Goal: Navigation & Orientation: Find specific page/section

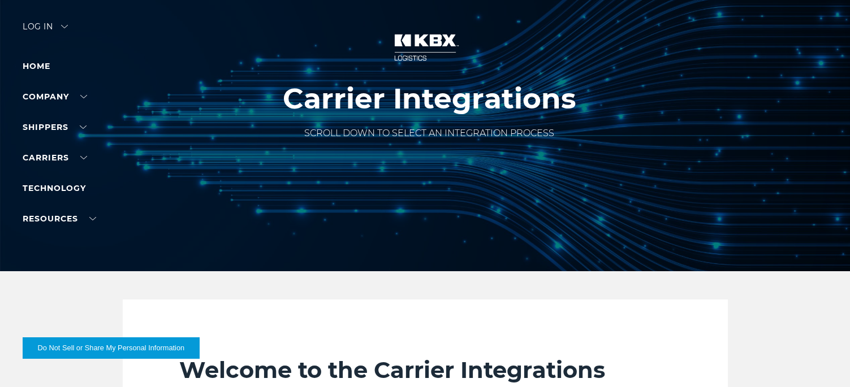
click at [29, 29] on div "Log in" at bounding box center [45, 31] width 45 height 16
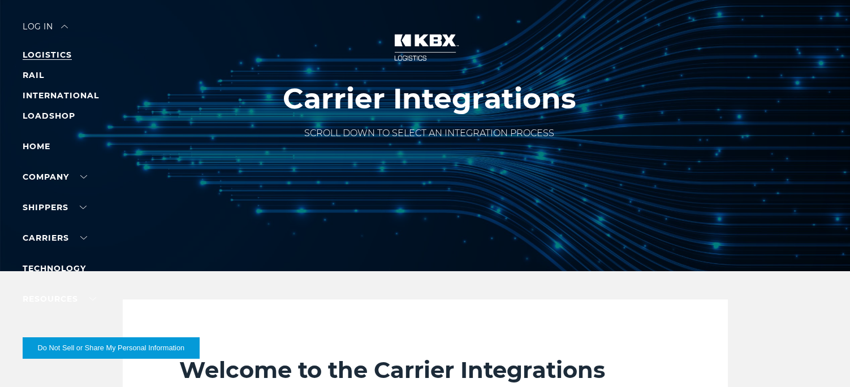
click at [54, 51] on link "LOGISTICS" at bounding box center [47, 55] width 49 height 10
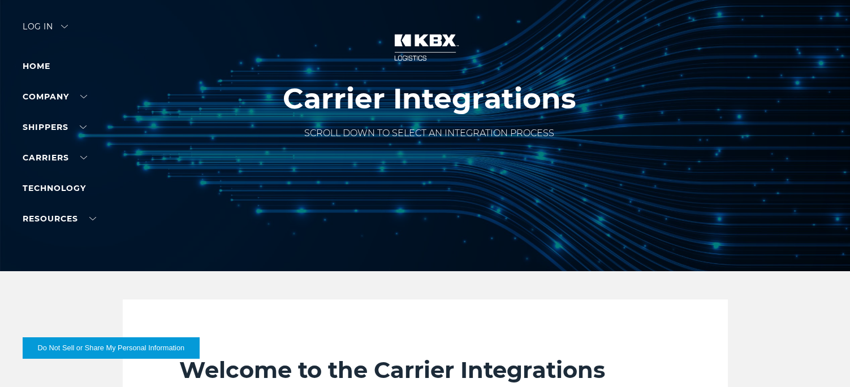
click at [32, 21] on div at bounding box center [429, 135] width 858 height 271
click at [37, 28] on div "Log in" at bounding box center [45, 31] width 45 height 16
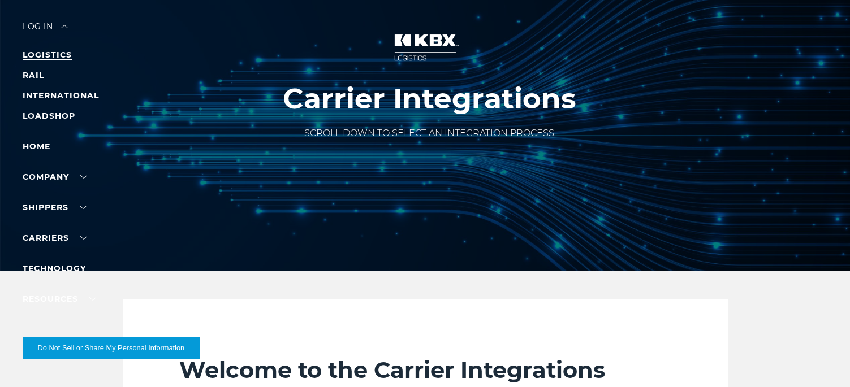
click at [61, 52] on link "LOGISTICS" at bounding box center [47, 55] width 49 height 10
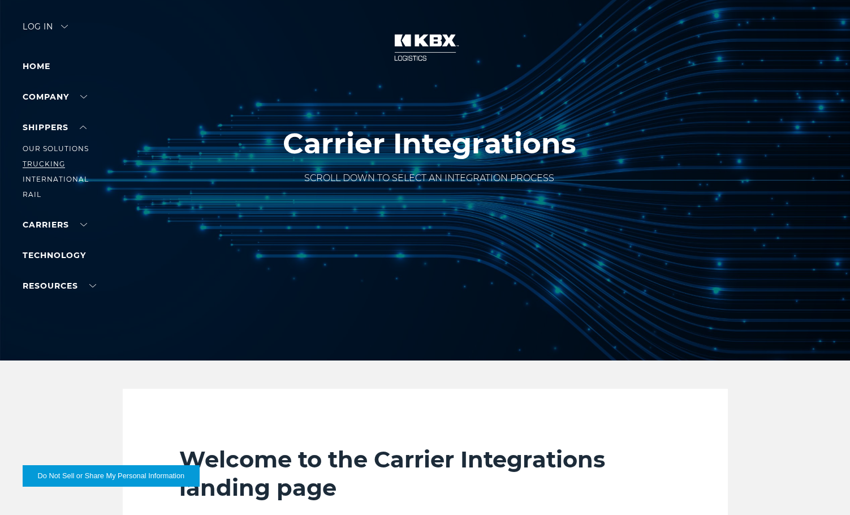
click at [48, 162] on link "Trucking" at bounding box center [44, 163] width 42 height 8
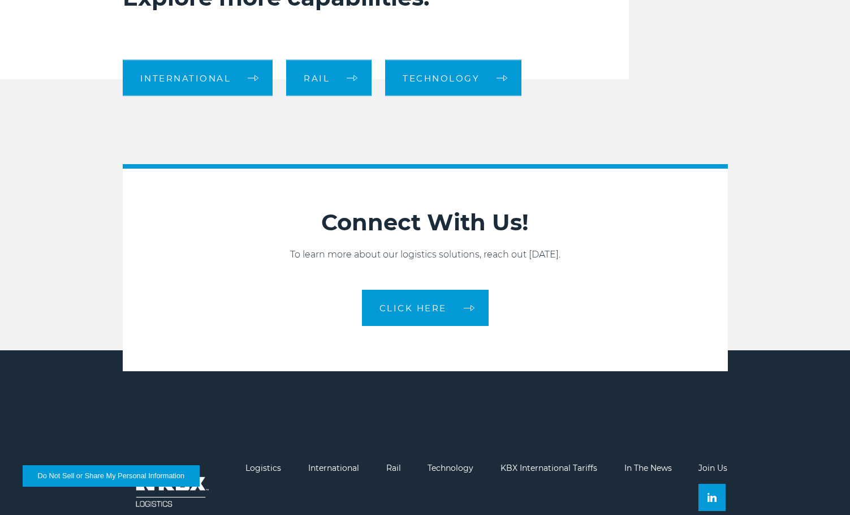
scroll to position [1022, 0]
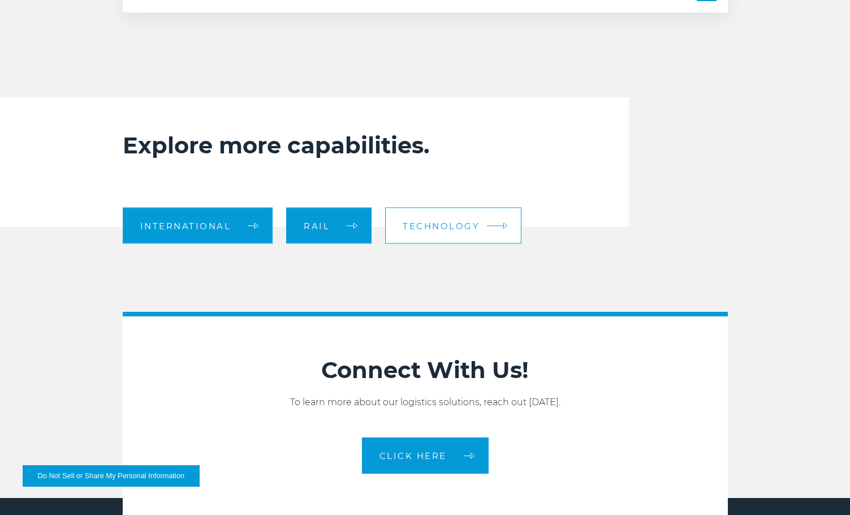
click at [501, 241] on link "Technology" at bounding box center [453, 226] width 136 height 36
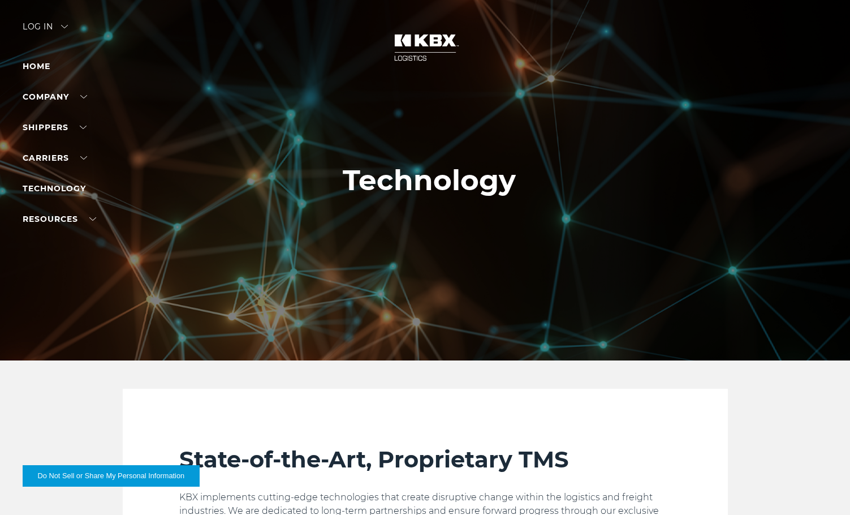
click at [34, 32] on div "Log in" at bounding box center [45, 31] width 45 height 16
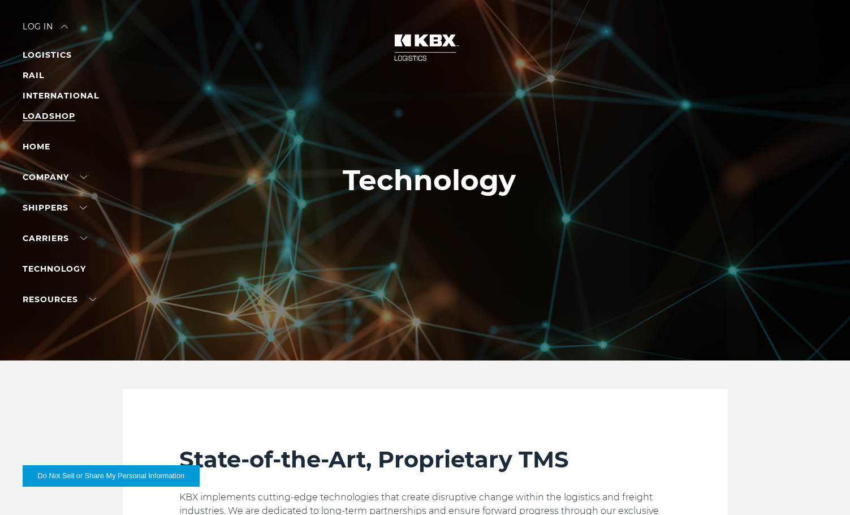
click at [61, 113] on link "LOADSHOP" at bounding box center [49, 116] width 53 height 10
